Goal: Task Accomplishment & Management: Use online tool/utility

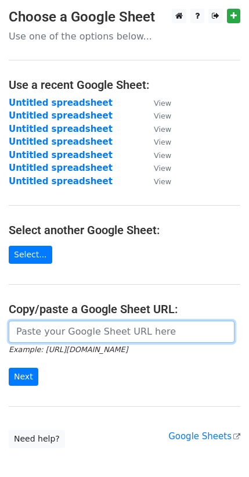
click at [99, 327] on input "url" at bounding box center [122, 332] width 226 height 22
paste input "[URL][DOMAIN_NAME]"
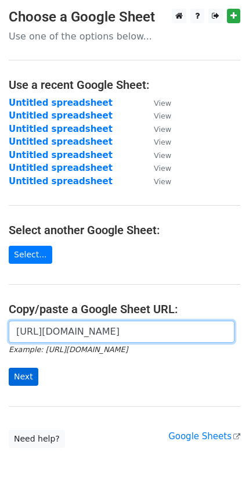
type input "[URL][DOMAIN_NAME]"
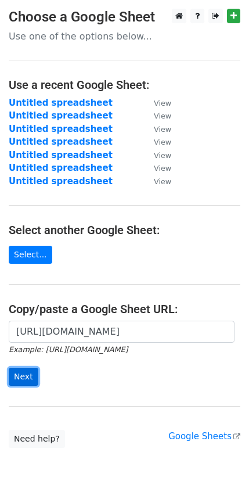
scroll to position [0, 0]
click at [22, 368] on input "Next" at bounding box center [24, 377] width 30 height 18
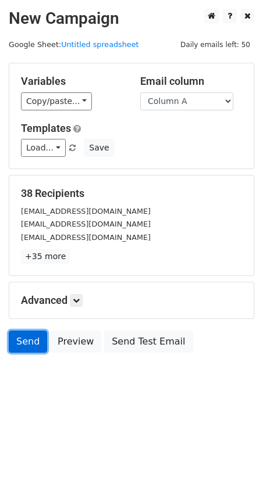
click at [27, 331] on link "Send" at bounding box center [28, 342] width 38 height 22
